Goal: Navigation & Orientation: Understand site structure

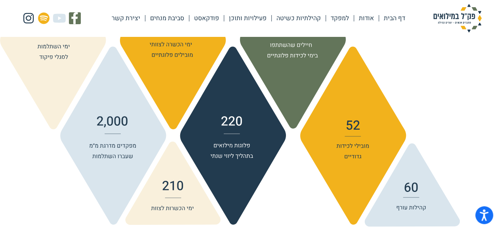
scroll to position [911, 0]
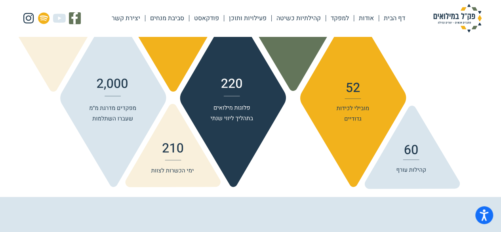
click at [180, 20] on link "סביבת מנחים" at bounding box center [167, 18] width 44 height 18
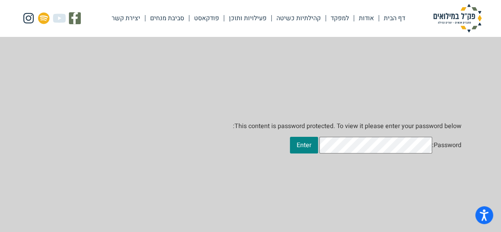
click at [302, 20] on link "קהילתיות כשיטה" at bounding box center [299, 18] width 54 height 18
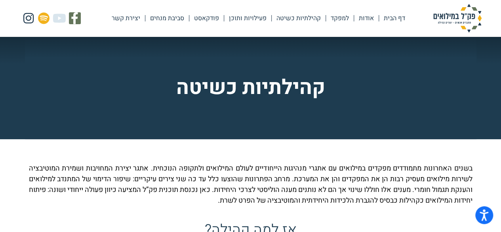
click at [369, 16] on link "אודות" at bounding box center [366, 18] width 25 height 18
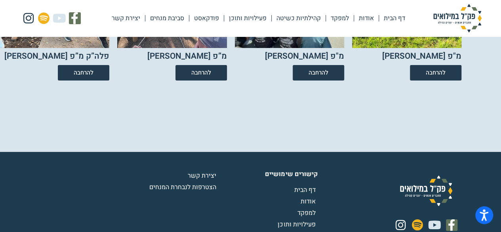
scroll to position [1524, 0]
